Goal: Task Accomplishment & Management: Use online tool/utility

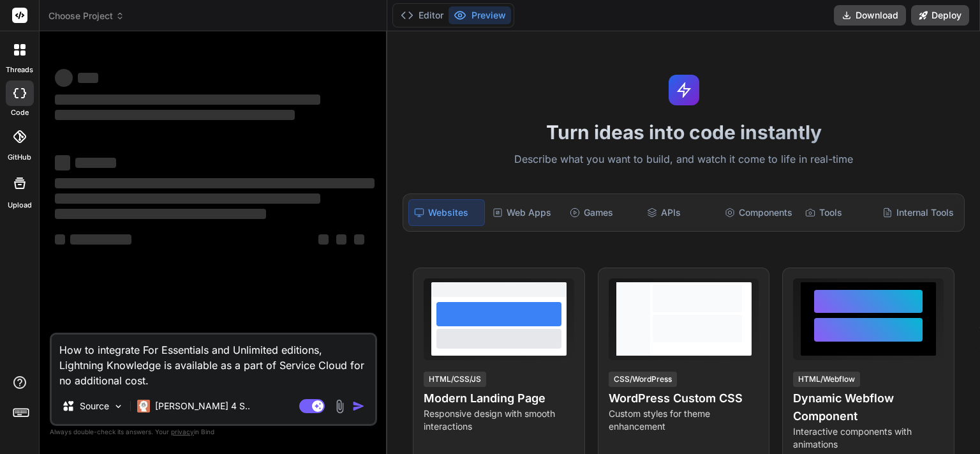
type textarea "x"
click at [392, 133] on div "Turn ideas into code instantly Describe what you want to build, and watch it co…" at bounding box center [683, 242] width 593 height 423
click at [234, 384] on textarea "How to integrate For Essentials and Unlimited editions, Lightning Knowledge is …" at bounding box center [214, 361] width 324 height 54
paste textarea "[DATE]"
type textarea "[DATE]"
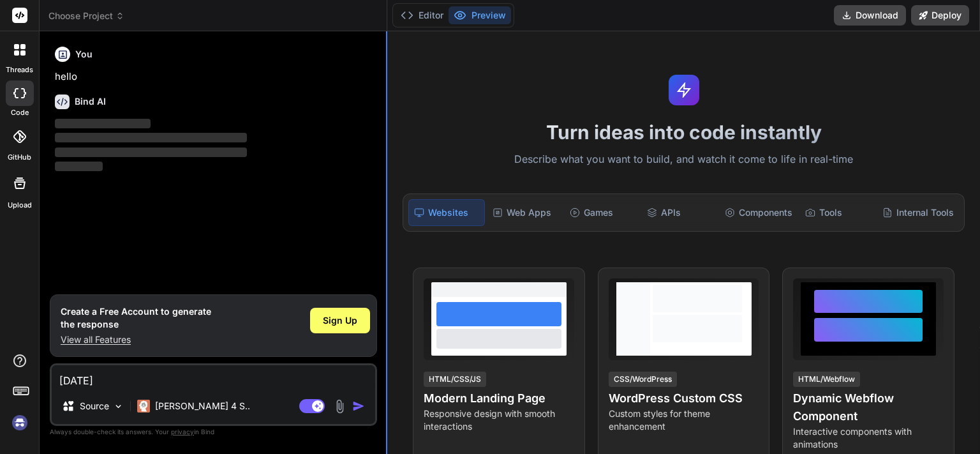
type textarea "x"
type textarea "[DATE]"
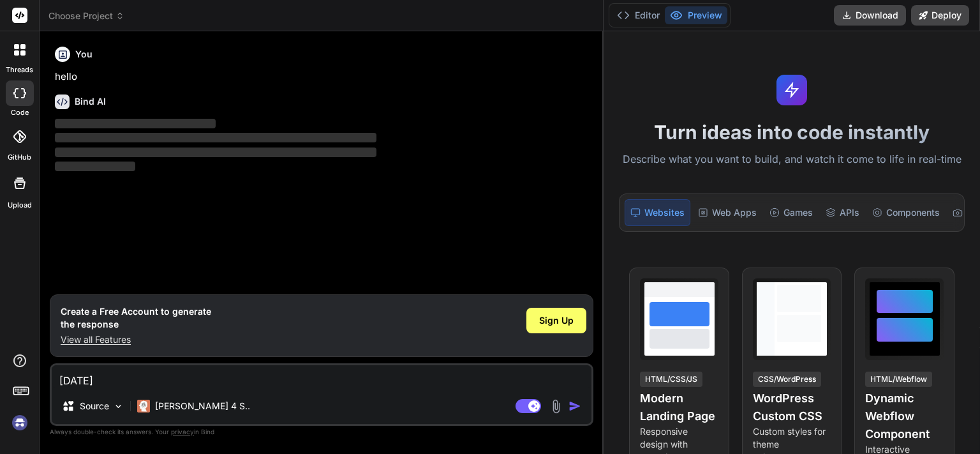
drag, startPoint x: 385, startPoint y: 301, endPoint x: 714, endPoint y: 244, distance: 333.4
click at [714, 244] on div "threads code GitHub Upload Choose Project Created with Pixso. Bind AI Web Searc…" at bounding box center [490, 227] width 980 height 454
click at [564, 318] on span "Sign Up" at bounding box center [556, 320] width 34 height 13
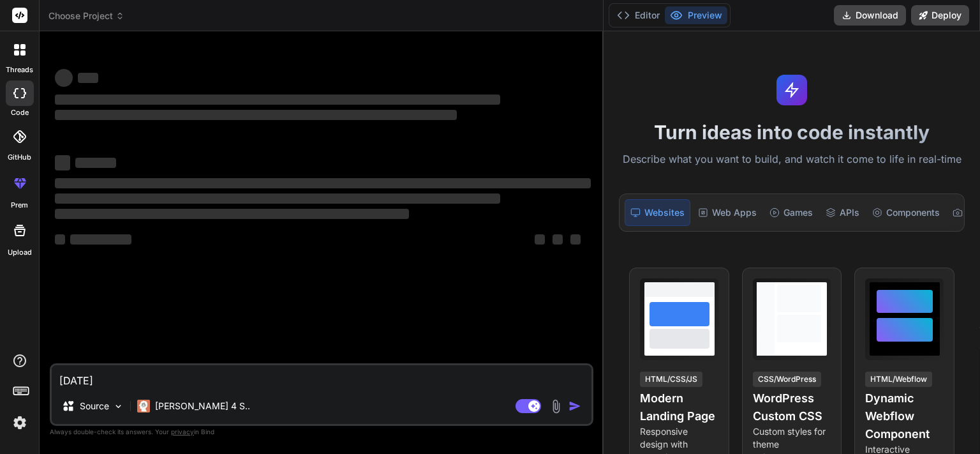
type textarea "x"
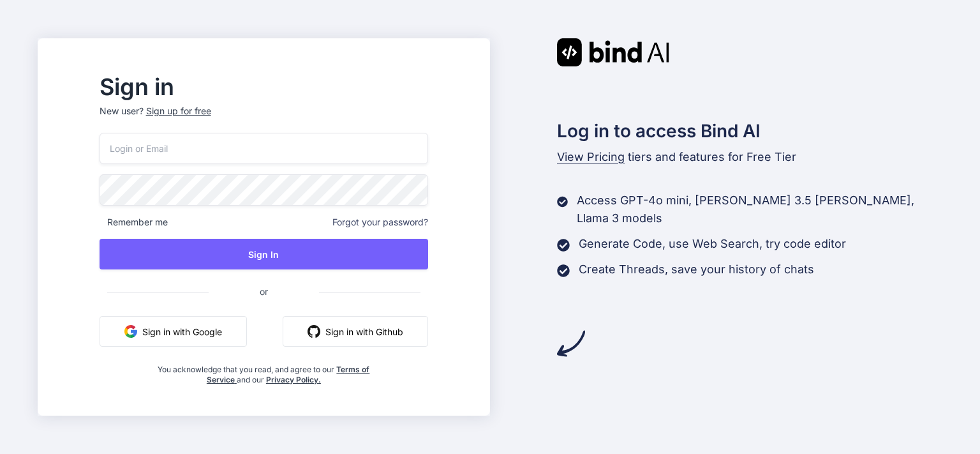
click at [206, 334] on button "Sign in with Google" at bounding box center [173, 331] width 147 height 31
